Goal: Find specific page/section: Find specific page/section

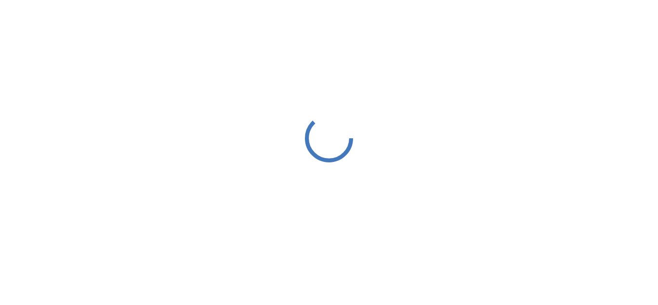
click at [609, 28] on div at bounding box center [329, 138] width 658 height 276
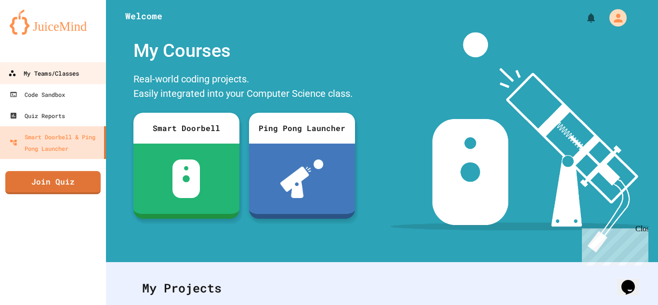
click at [60, 79] on div "My Teams/Classes" at bounding box center [43, 73] width 71 height 12
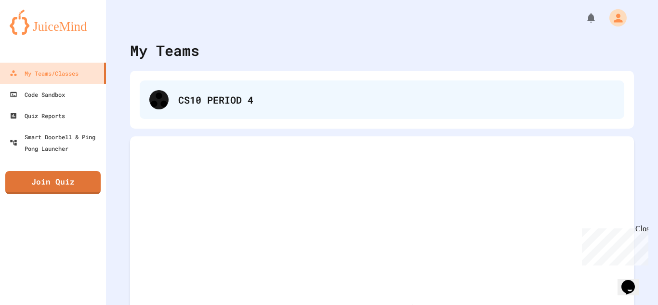
click at [259, 117] on div "CS10 PERIOD 4" at bounding box center [382, 99] width 485 height 39
